Goal: Task Accomplishment & Management: Complete application form

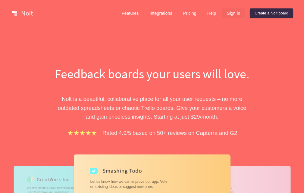
click at [234, 15] on link "Sign in" at bounding box center [233, 13] width 23 height 10
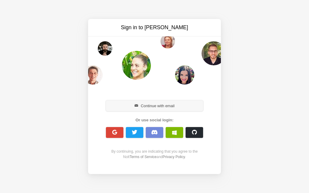
click at [147, 109] on button "Continue with email" at bounding box center [154, 105] width 97 height 11
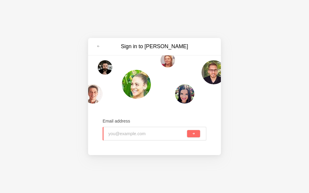
paste input "mwt96870@toaik.com"
type input "mwt96870@toaik.com"
click at [192, 134] on button "submit" at bounding box center [193, 133] width 13 height 7
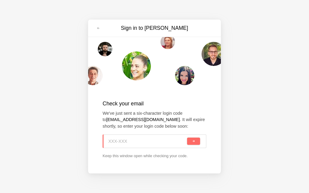
paste input "TX7-DAY"
type input "TX7-DAY"
click at [197, 143] on button "submit" at bounding box center [193, 141] width 13 height 7
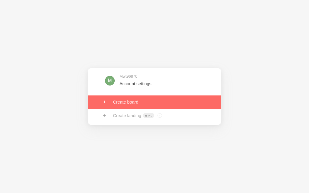
click at [135, 103] on link at bounding box center [154, 102] width 133 height 13
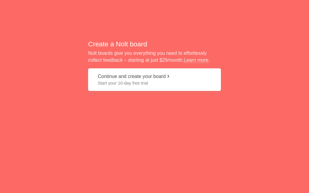
click at [115, 76] on button "Continue and create your board Start your 10-day free trial" at bounding box center [154, 79] width 133 height 23
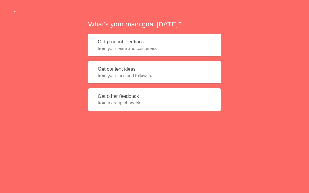
click at [143, 64] on button "Get content ideas from your fans and followers" at bounding box center [154, 72] width 133 height 23
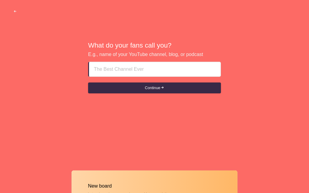
type input "Indian Escorts Ajman Uaq {{:: +971569636398 ::}}"
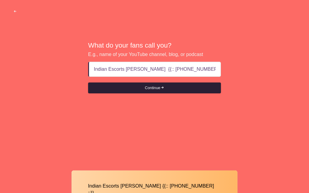
click at [148, 91] on button "Continue" at bounding box center [154, 88] width 133 height 11
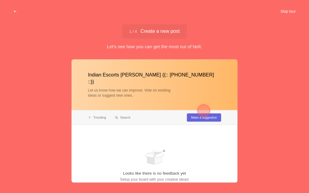
click at [287, 11] on button "Skip tour" at bounding box center [288, 11] width 30 height 11
